Goal: Task Accomplishment & Management: Manage account settings

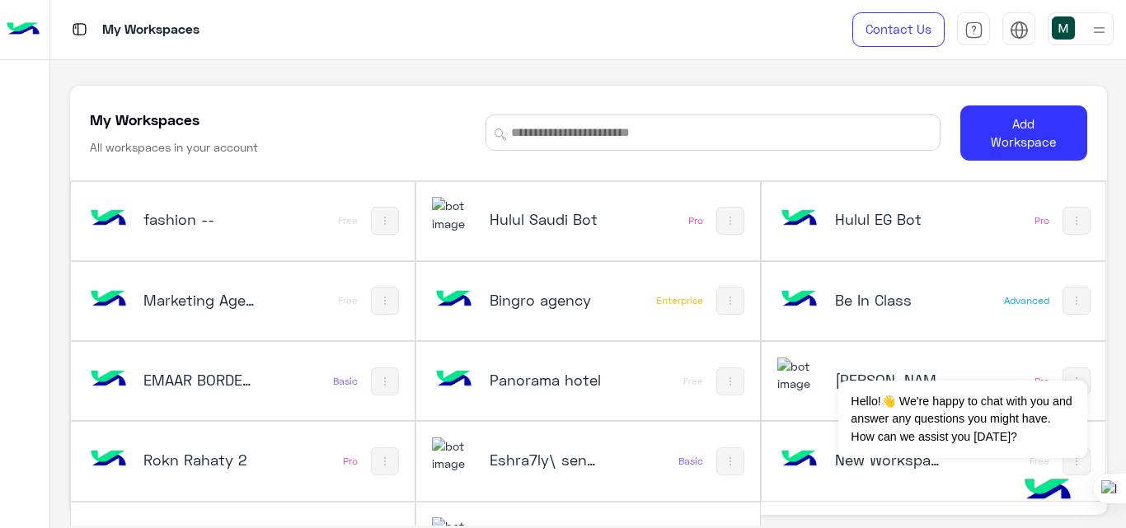
click at [560, 42] on div "My Workspaces" at bounding box center [408, 29] width 717 height 59
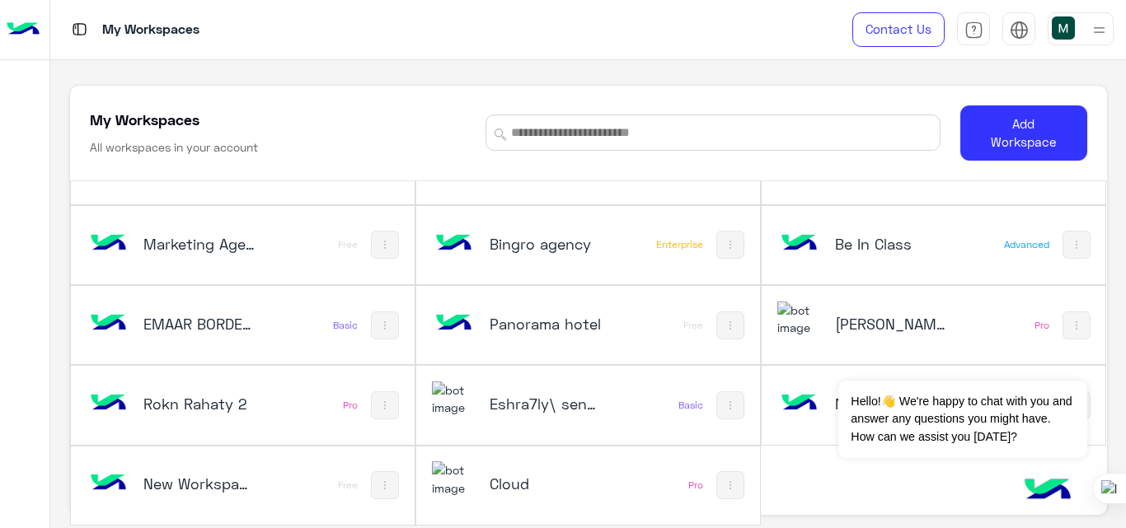
click at [808, 398] on img at bounding box center [799, 403] width 44 height 44
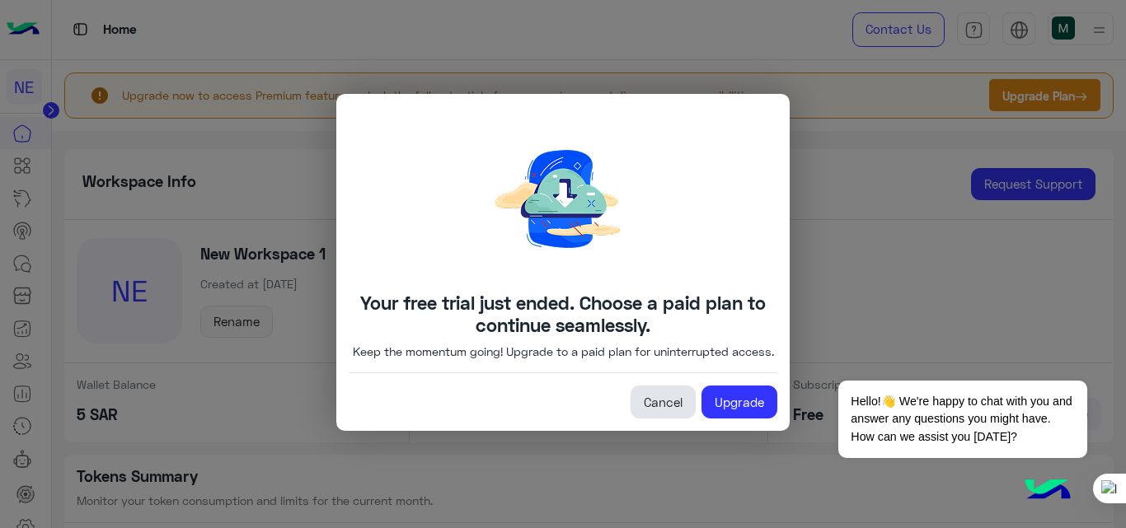
click at [669, 411] on link "Cancel" at bounding box center [662, 402] width 65 height 33
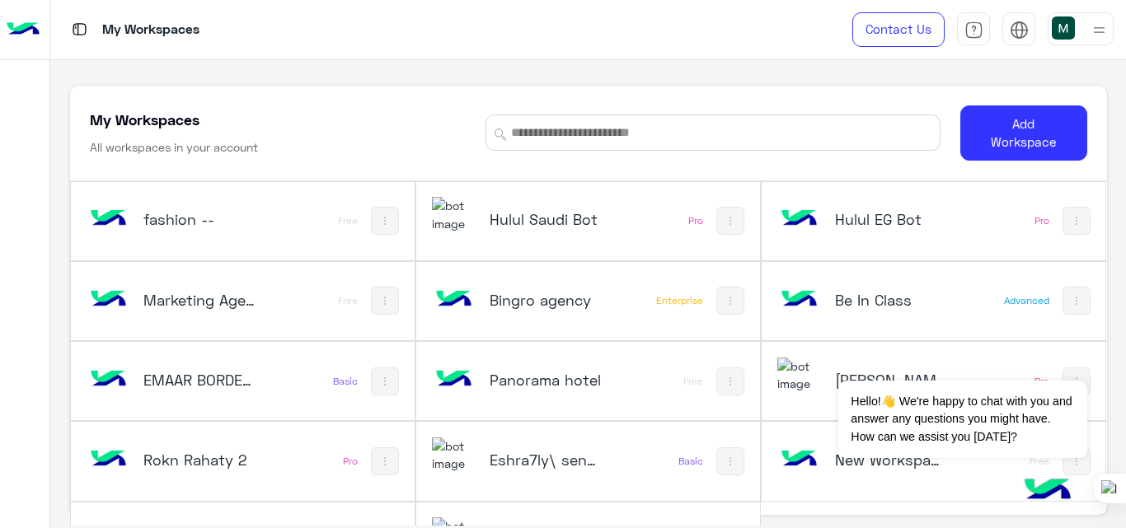
scroll to position [56, 0]
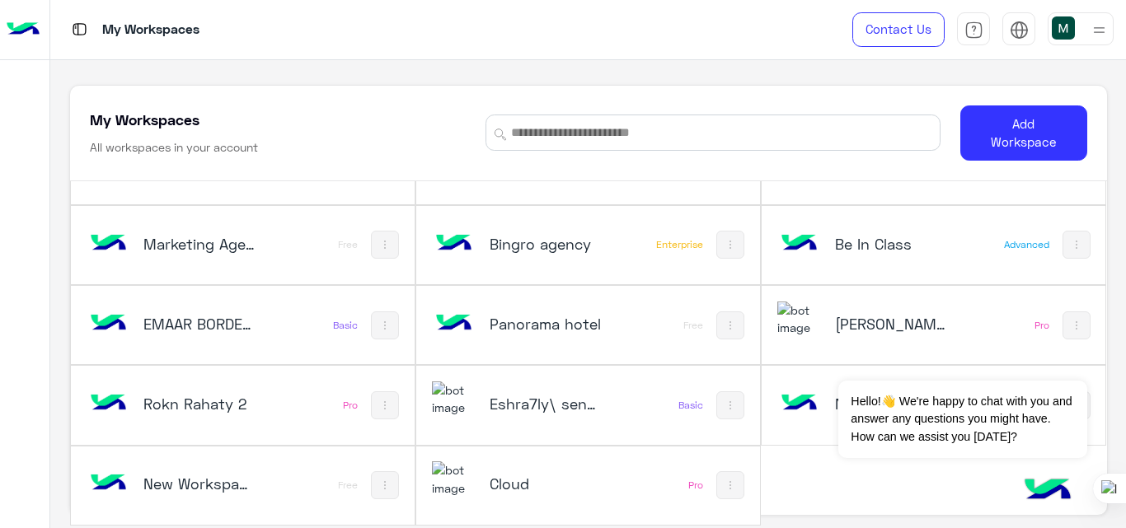
click at [260, 503] on div "New Workspace 1" at bounding box center [180, 485] width 188 height 48
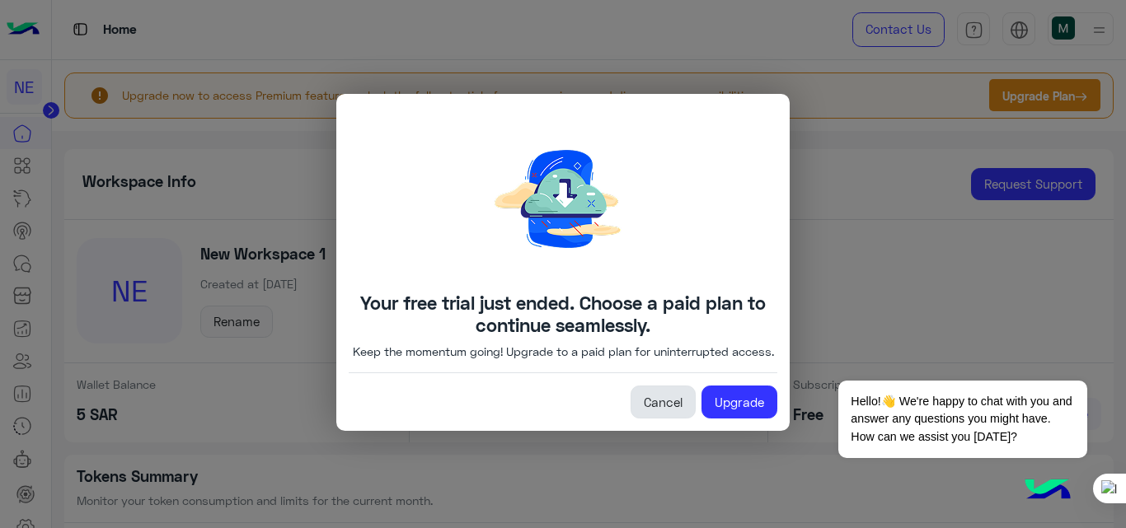
click at [641, 409] on link "Cancel" at bounding box center [662, 402] width 65 height 33
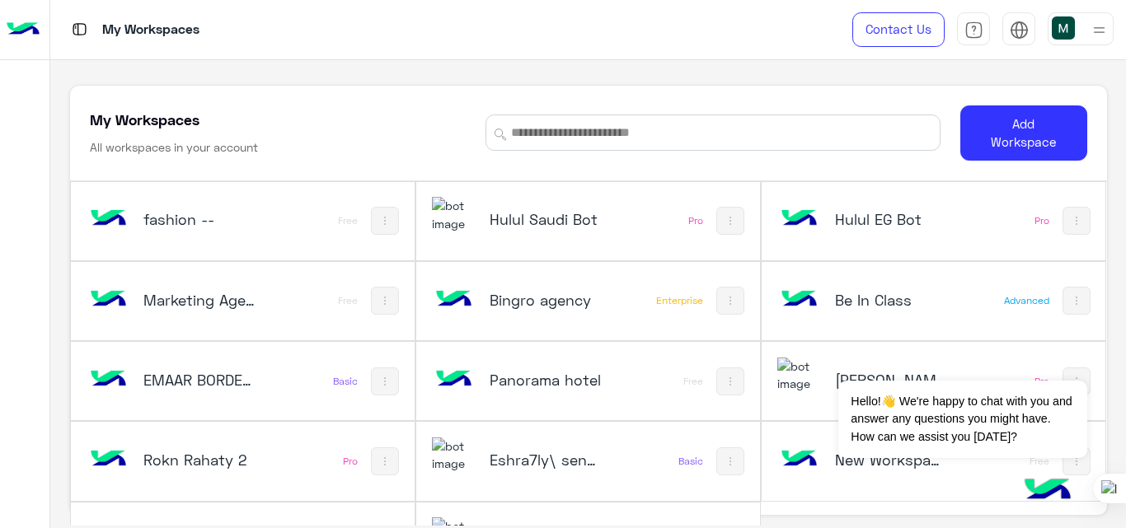
scroll to position [56, 0]
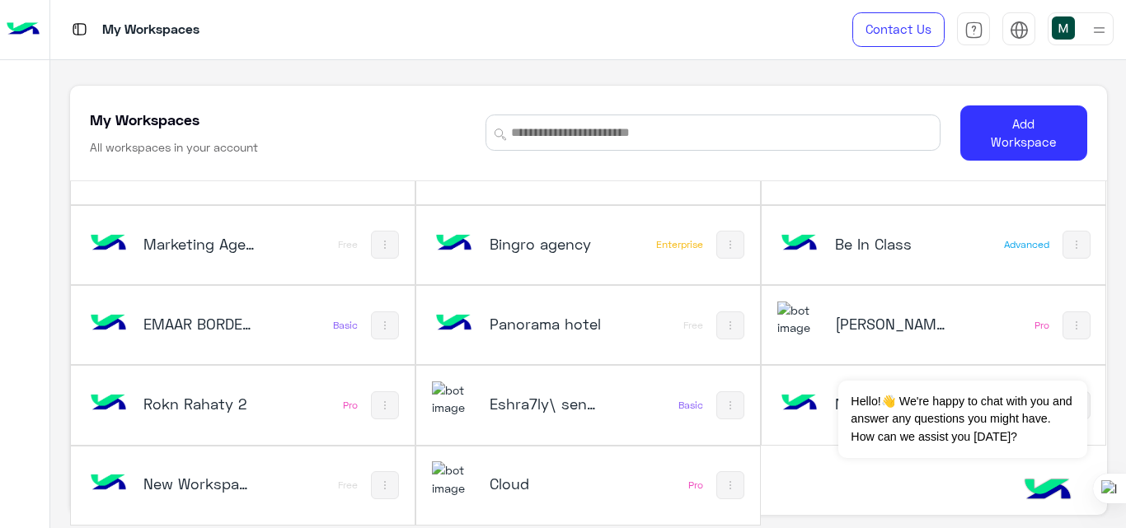
click at [288, 475] on div "New Workspace 1 Free" at bounding box center [243, 486] width 344 height 78
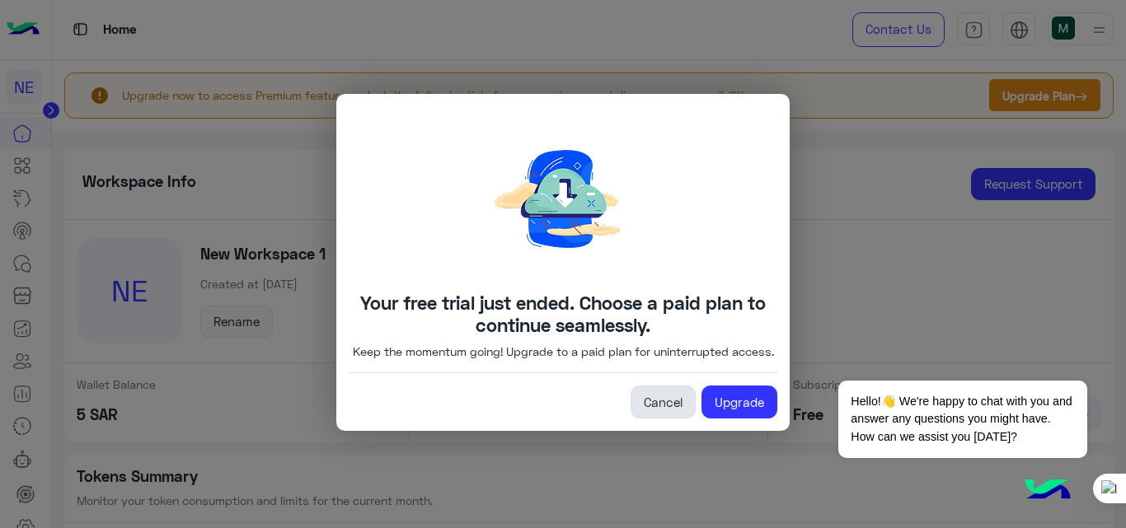
click at [667, 418] on link "Cancel" at bounding box center [662, 402] width 65 height 33
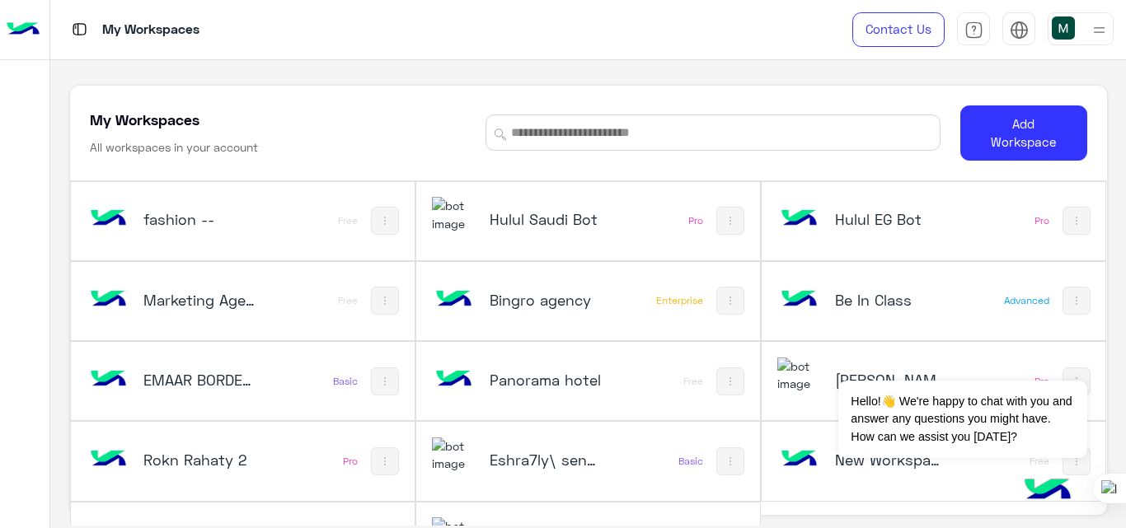
scroll to position [56, 0]
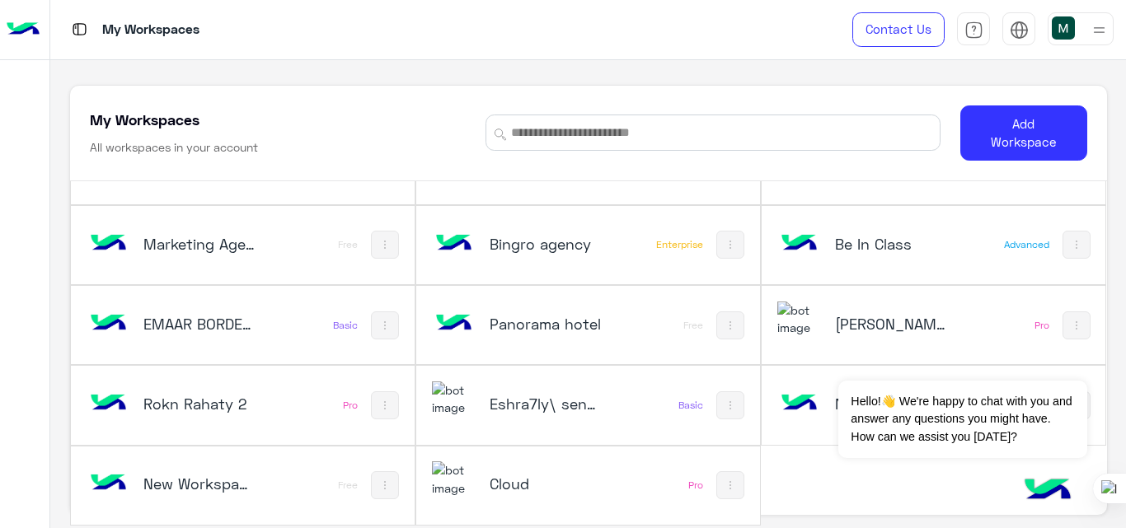
click at [805, 405] on img at bounding box center [799, 403] width 44 height 44
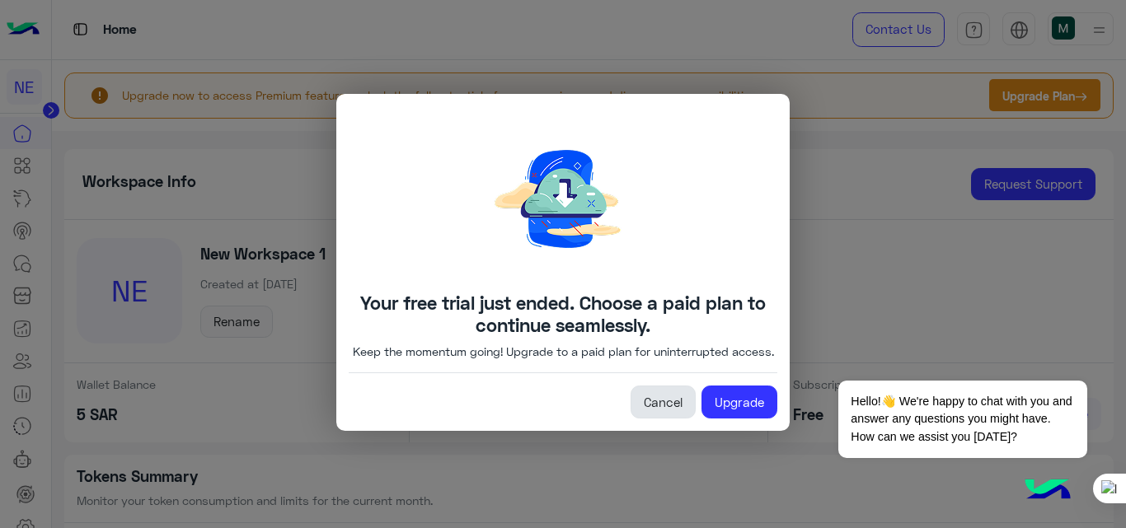
click at [659, 410] on link "Cancel" at bounding box center [662, 402] width 65 height 33
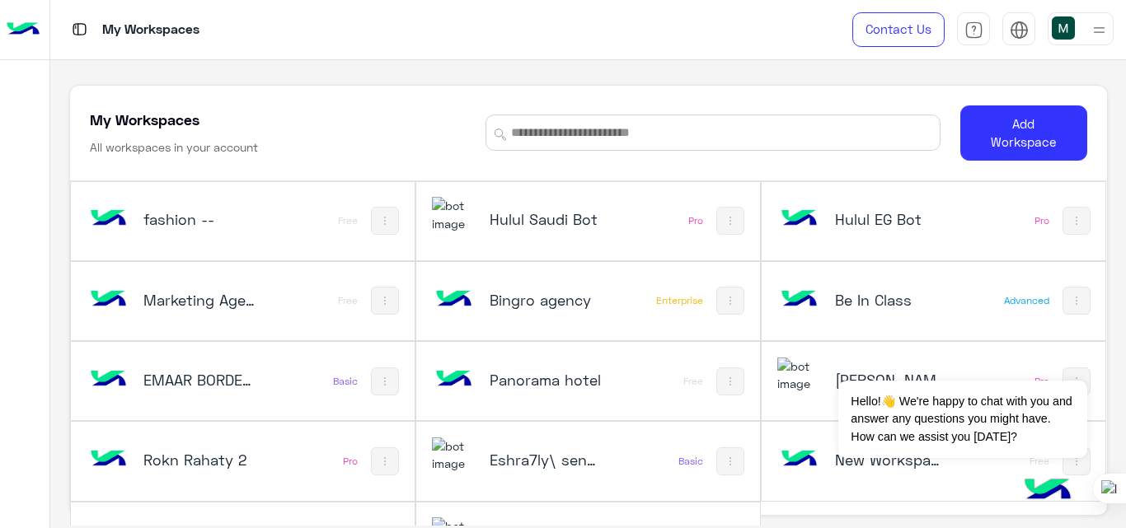
scroll to position [56, 0]
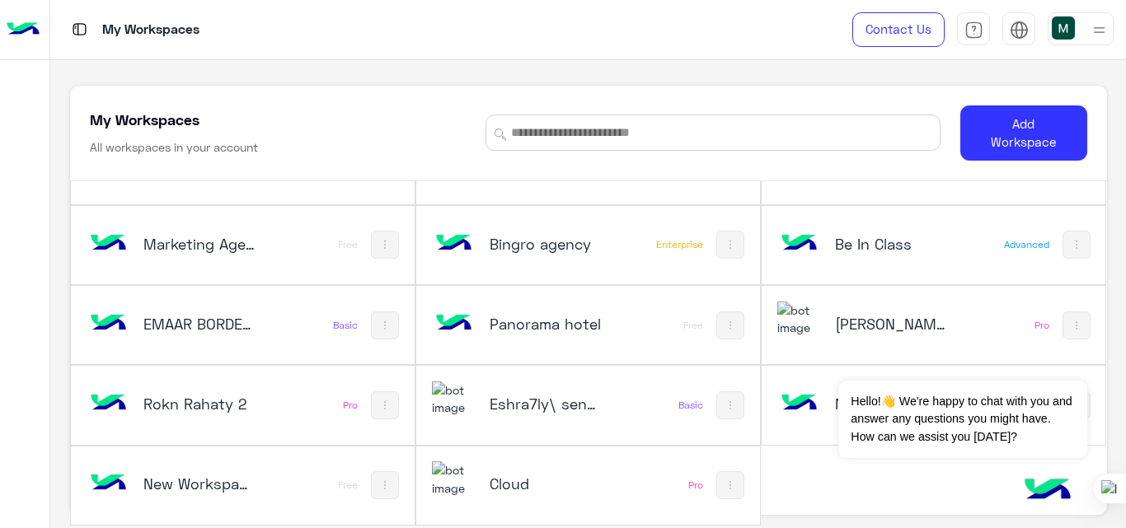
click at [606, 335] on div "Panorama hotel" at bounding box center [526, 326] width 188 height 48
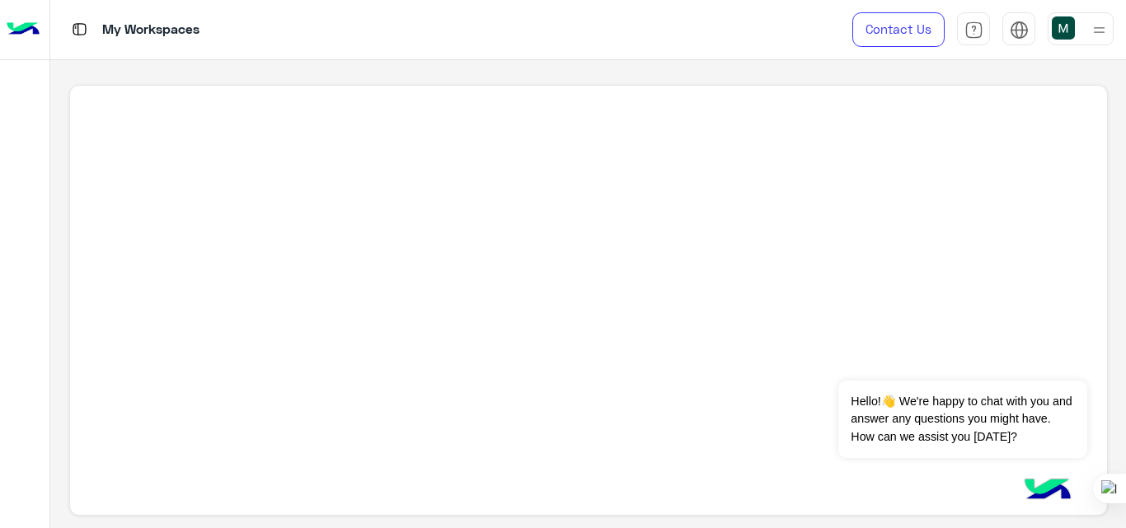
click at [1067, 26] on img at bounding box center [1062, 27] width 23 height 23
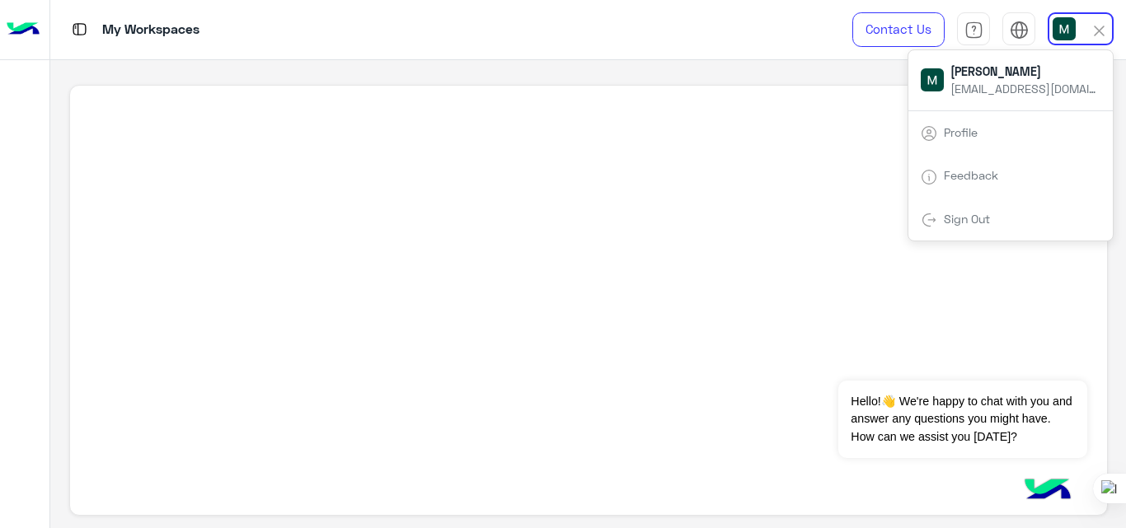
click at [973, 213] on link "Sign Out" at bounding box center [966, 219] width 46 height 14
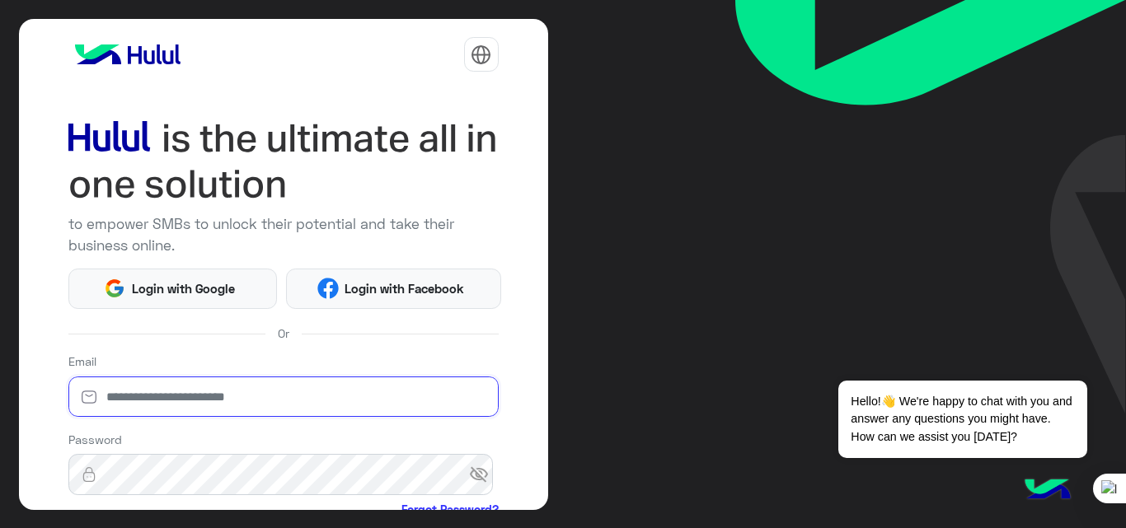
click at [200, 397] on input "email" at bounding box center [283, 397] width 430 height 41
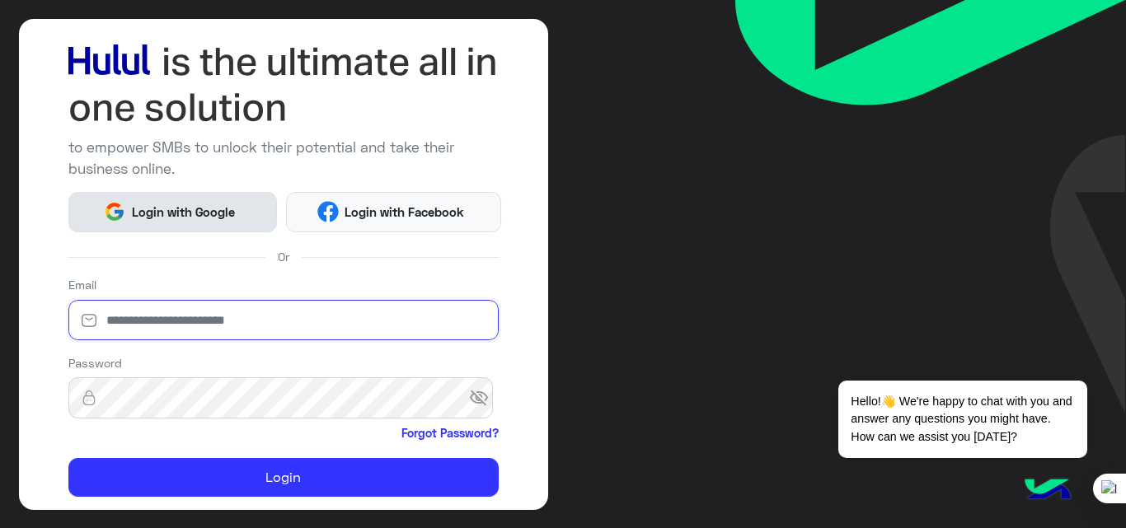
scroll to position [82, 0]
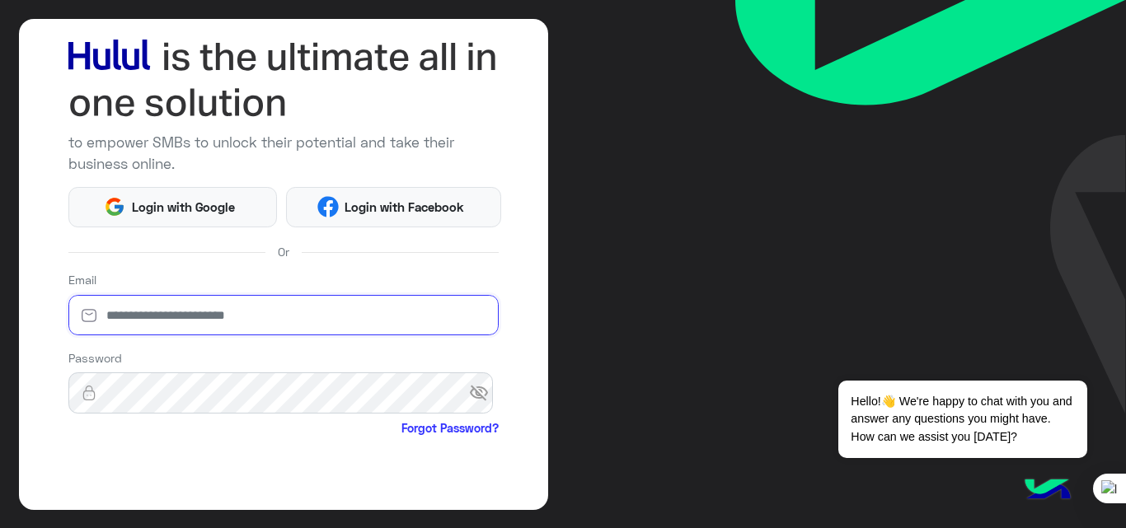
click at [122, 310] on input "email" at bounding box center [283, 315] width 430 height 41
type input "**********"
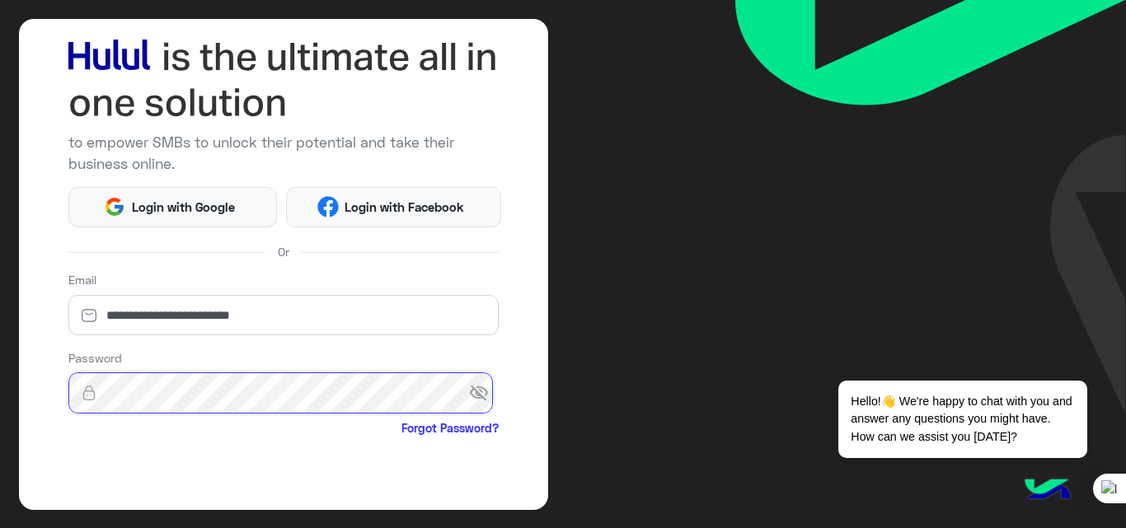
click at [68, 517] on button "Login" at bounding box center [283, 537] width 430 height 40
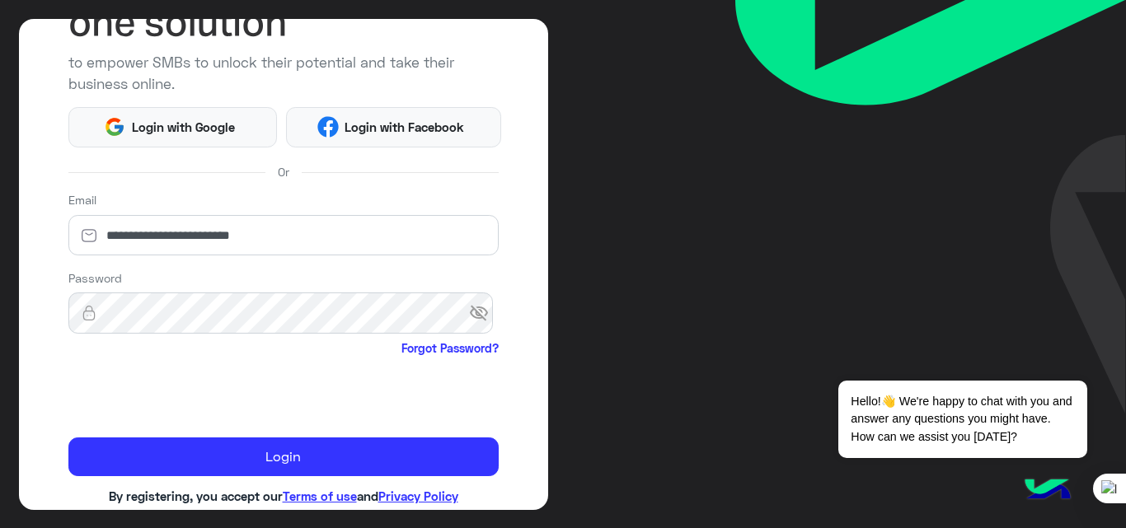
scroll to position [194, 0]
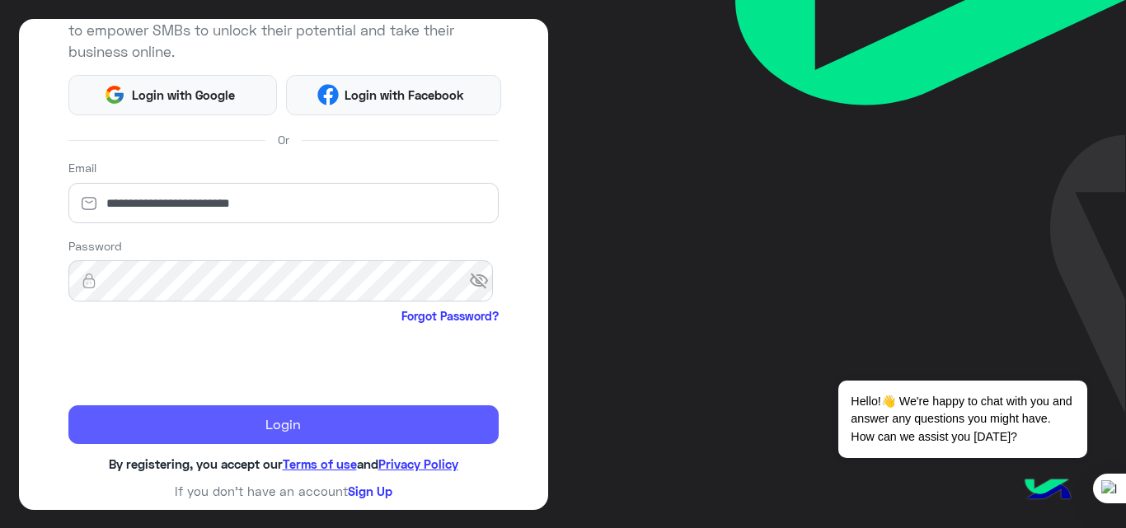
click at [197, 428] on button "Login" at bounding box center [283, 425] width 430 height 40
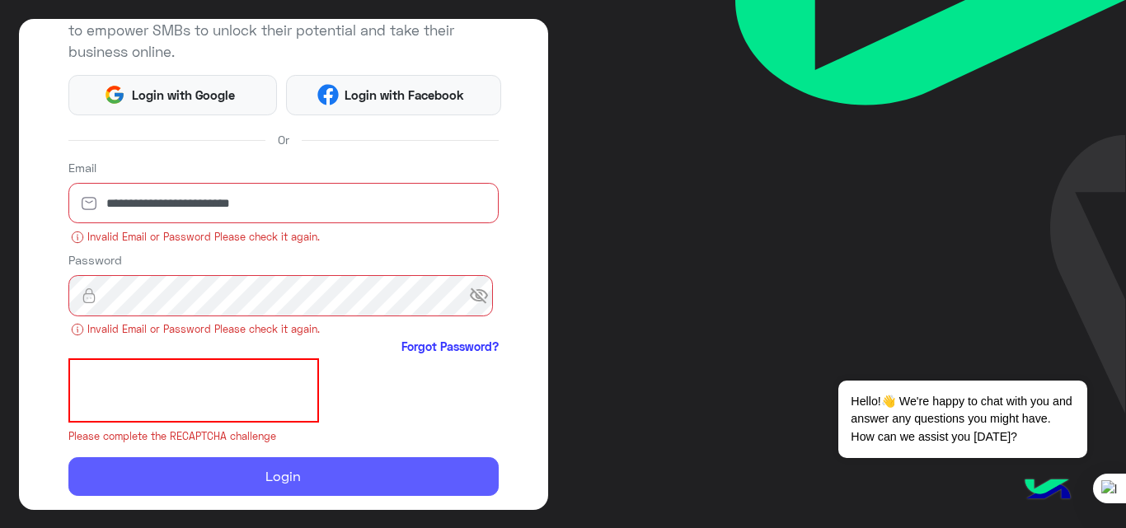
click at [262, 421] on iframe at bounding box center [193, 390] width 250 height 64
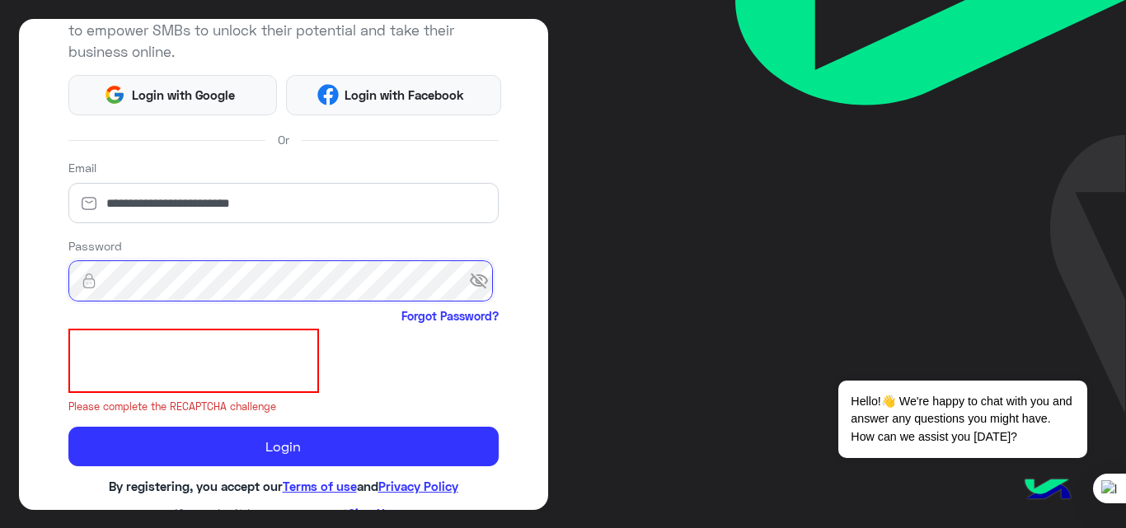
click at [68, 427] on button "Login" at bounding box center [283, 447] width 430 height 40
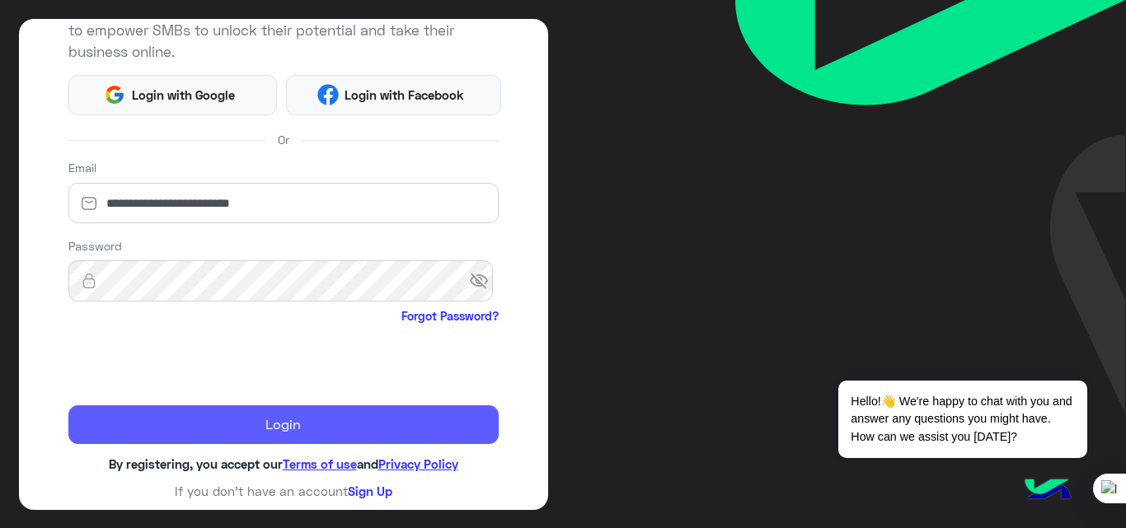
click at [289, 451] on div "**********" at bounding box center [283, 264] width 529 height 491
click at [297, 412] on button "Login" at bounding box center [283, 425] width 430 height 40
